Goal: Navigation & Orientation: Find specific page/section

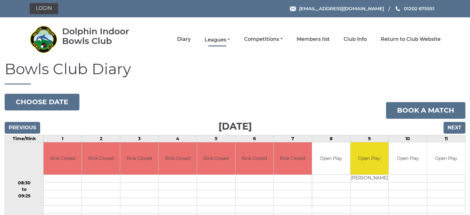
click at [217, 39] on link "Leagues" at bounding box center [217, 39] width 25 height 7
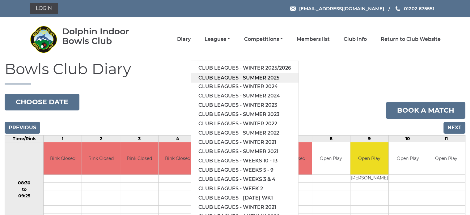
click at [224, 75] on link "Club leagues - Summer 2025" at bounding box center [245, 77] width 108 height 9
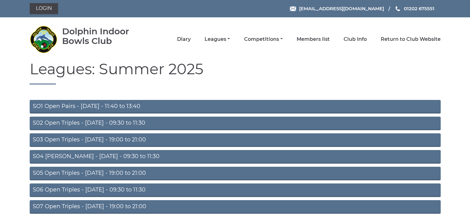
click at [66, 123] on link "S02 Open Triples - Tuesday - 09:30 to 11:30" at bounding box center [235, 124] width 411 height 14
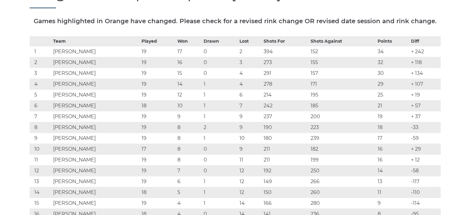
scroll to position [84, 0]
